Goal: Information Seeking & Learning: Learn about a topic

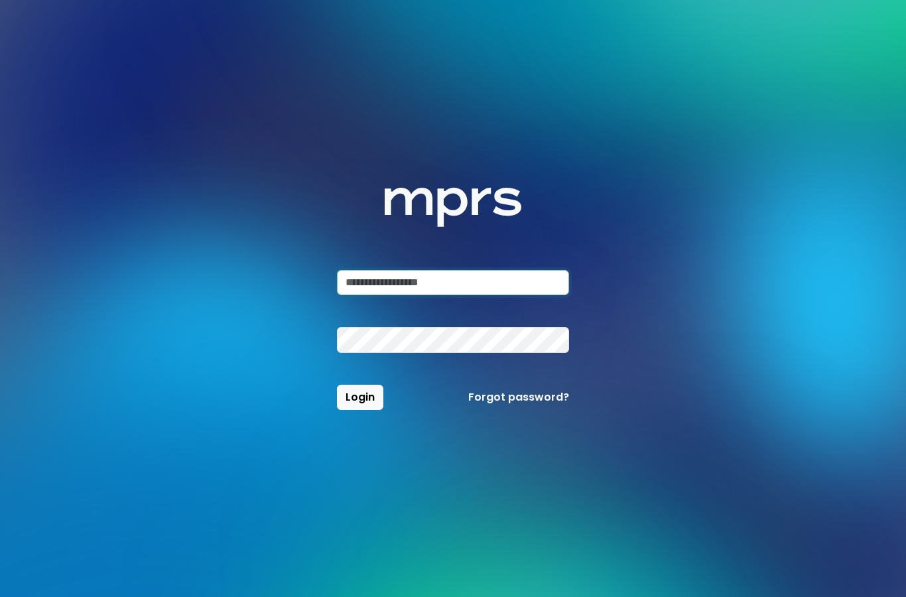
click at [411, 295] on input "email" at bounding box center [453, 282] width 232 height 25
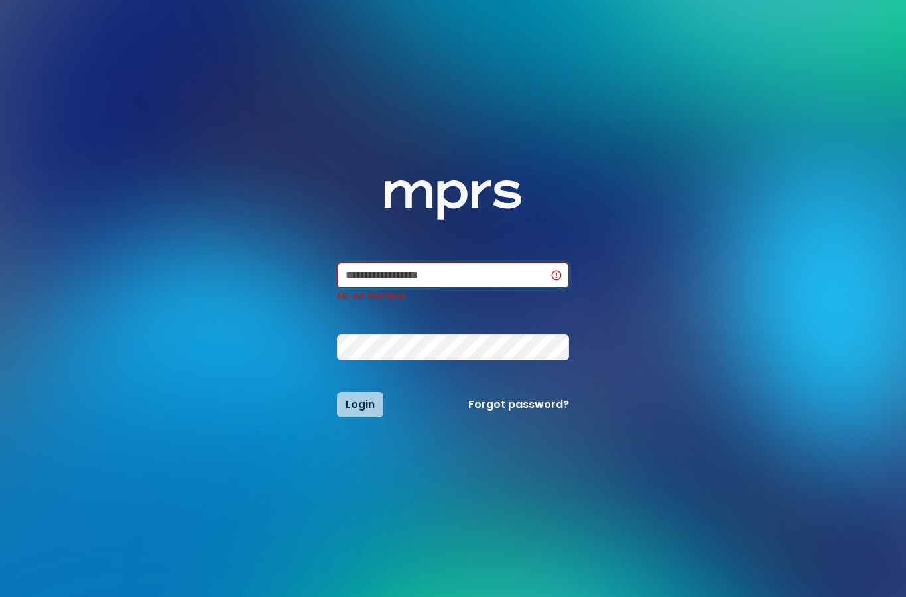
type input "**********"
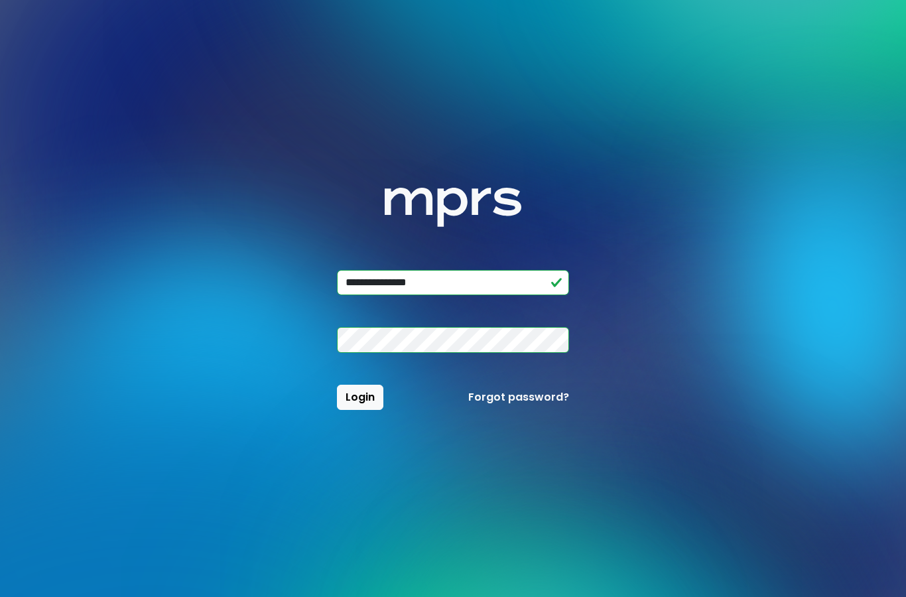
click at [367, 410] on button "Login" at bounding box center [360, 397] width 46 height 25
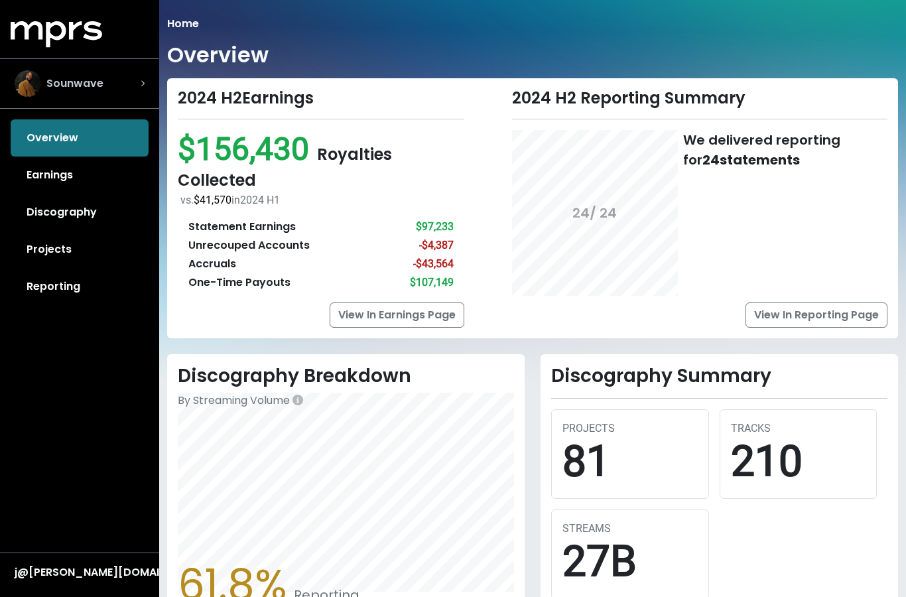
click at [125, 77] on div "Sounwave" at bounding box center [80, 83] width 130 height 27
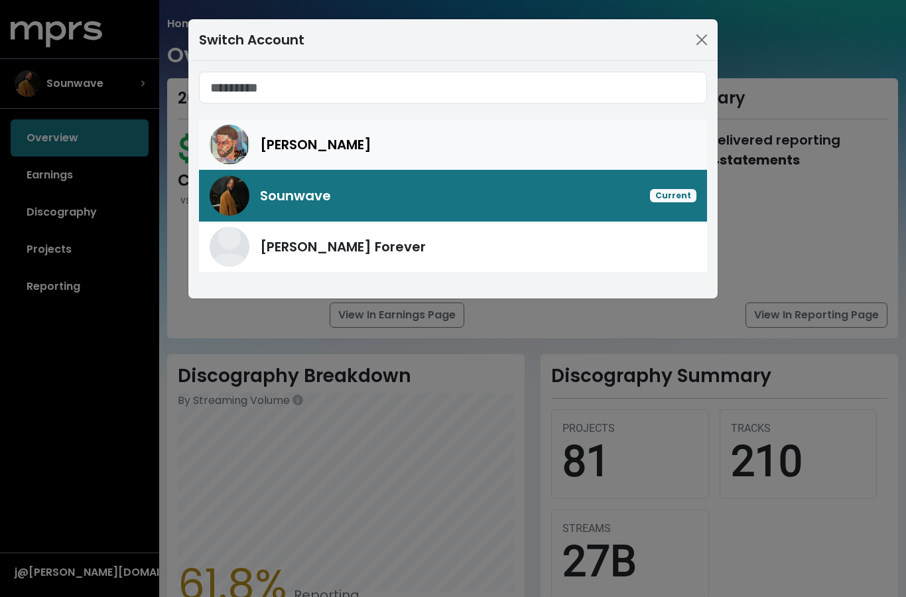
click at [302, 141] on span "[PERSON_NAME]" at bounding box center [315, 145] width 111 height 20
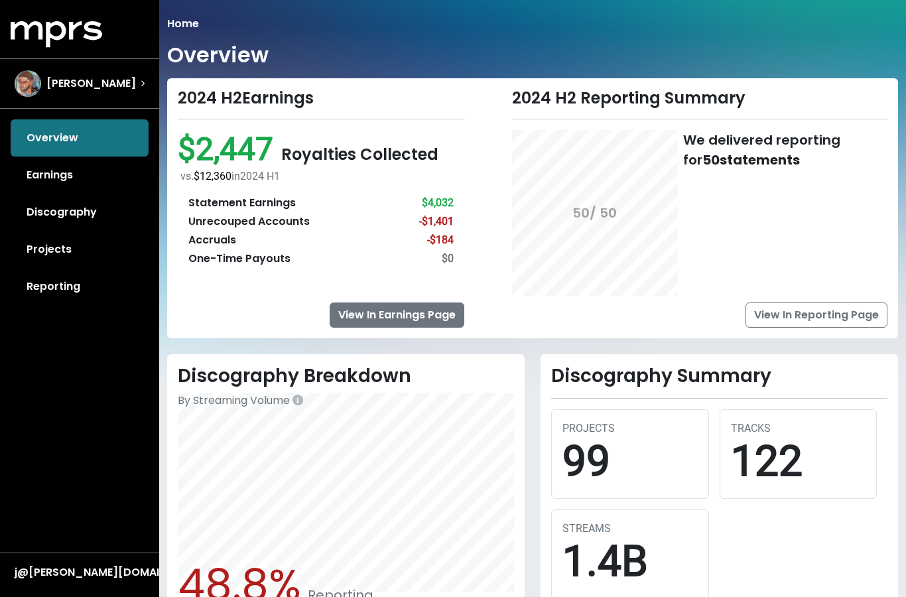
click at [433, 317] on link "View In Earnings Page" at bounding box center [397, 315] width 135 height 25
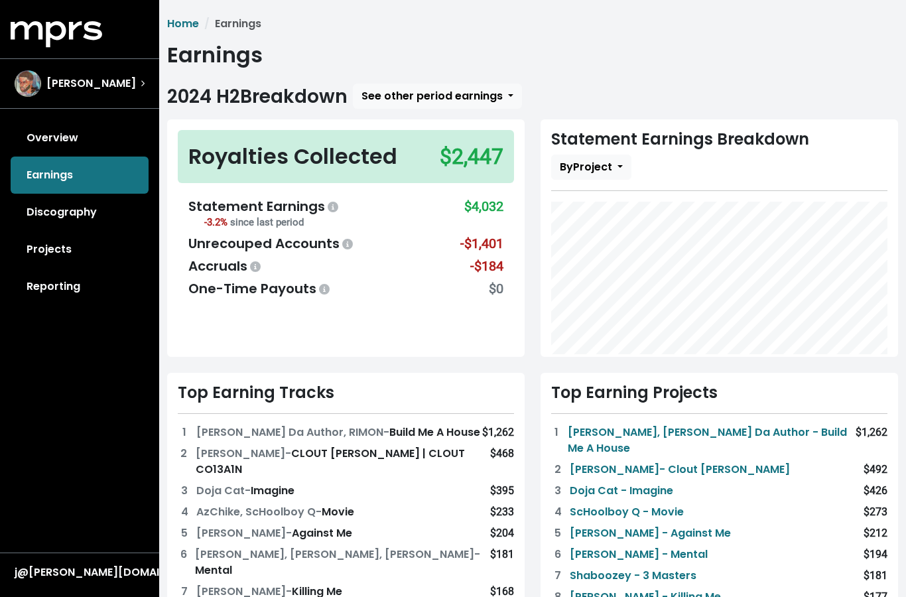
click at [353, 246] on span at bounding box center [348, 244] width 16 height 15
click at [459, 348] on div "Royalties Collected $2,447 Statement Earnings -3.2% since last period $4,032 Un…" at bounding box center [346, 238] width 358 height 238
click at [79, 134] on link "Overview" at bounding box center [80, 137] width 138 height 37
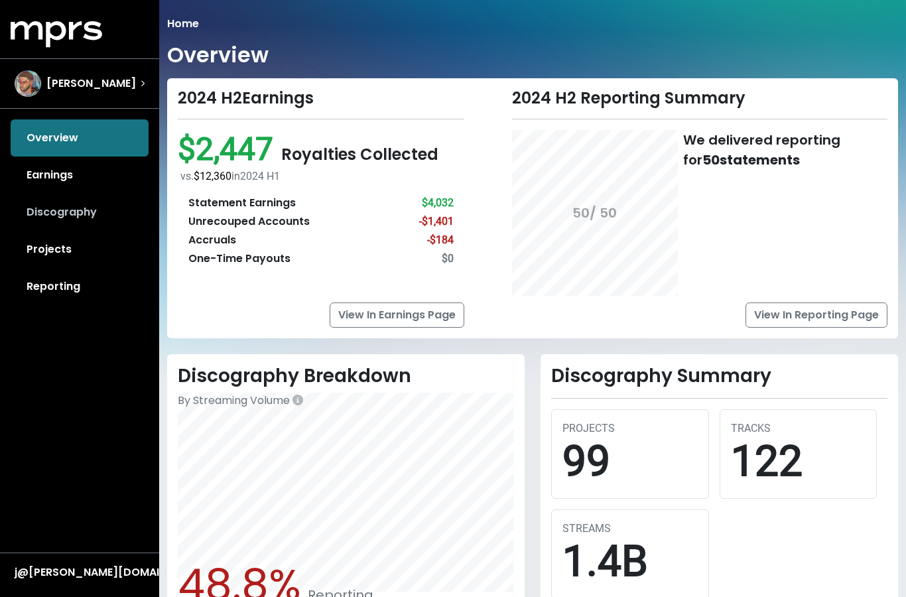
click at [85, 218] on link "Discography" at bounding box center [80, 212] width 138 height 37
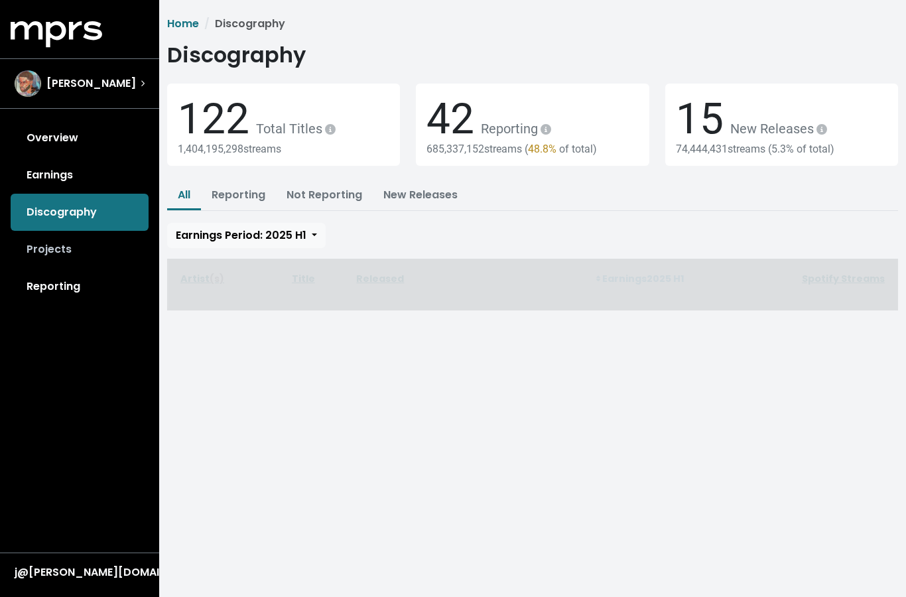
click at [72, 255] on link "Projects" at bounding box center [80, 249] width 138 height 37
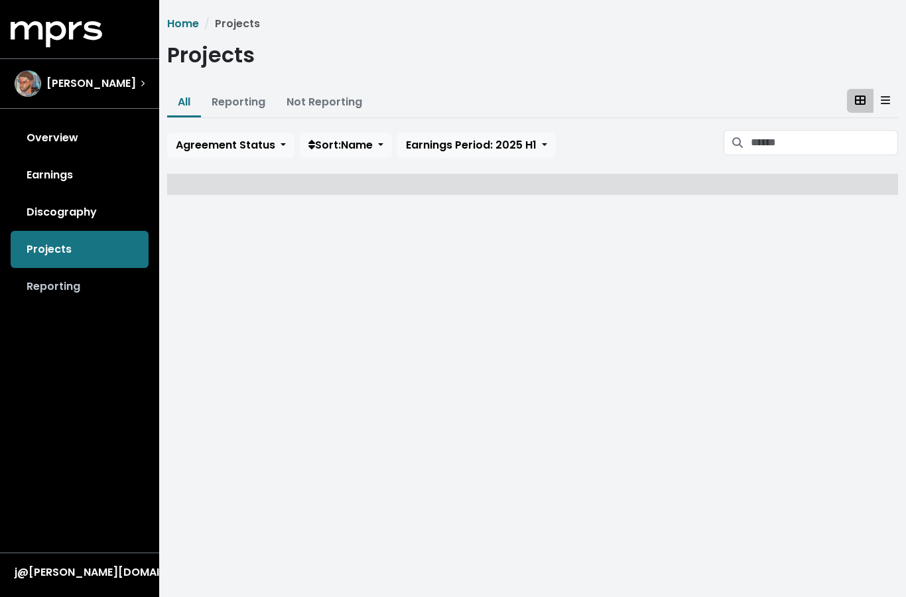
click at [75, 289] on link "Reporting" at bounding box center [80, 286] width 138 height 37
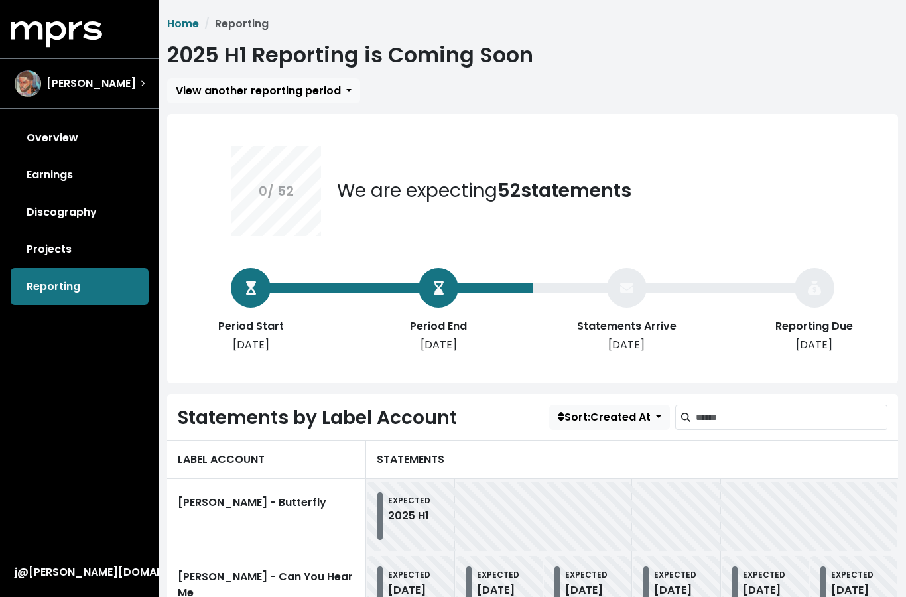
scroll to position [82, 0]
